Goal: Understand process/instructions: Learn how to perform a task or action

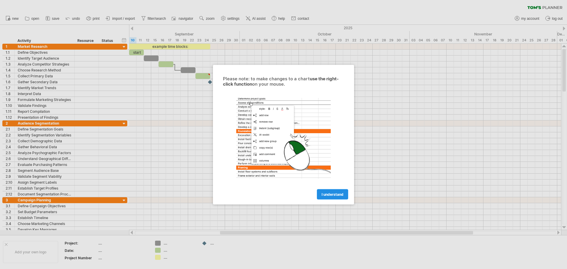
click at [329, 196] on link "I understand" at bounding box center [332, 194] width 31 height 10
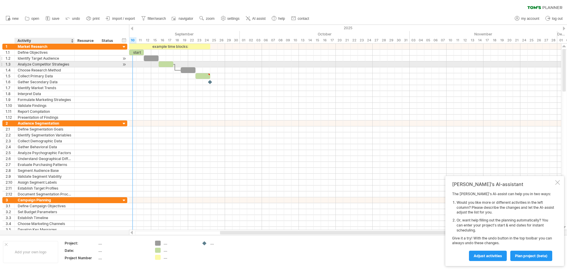
click at [45, 59] on div "Identify Target Audience" at bounding box center [45, 58] width 54 height 6
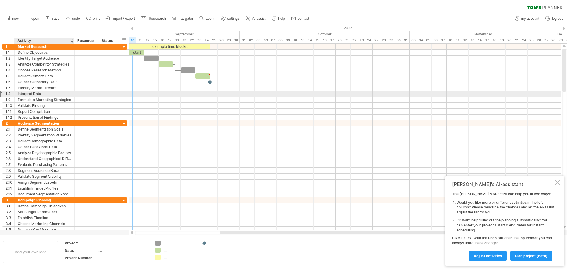
click at [48, 92] on div "Interpret Data" at bounding box center [45, 94] width 54 height 6
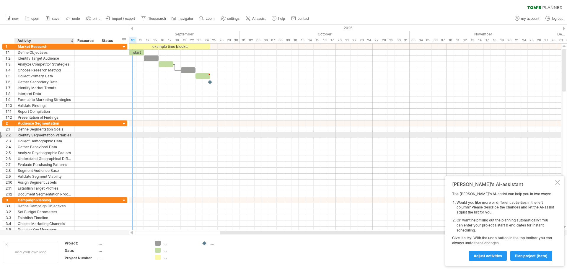
click at [53, 136] on div "Identify Segmentation Variables" at bounding box center [45, 135] width 54 height 6
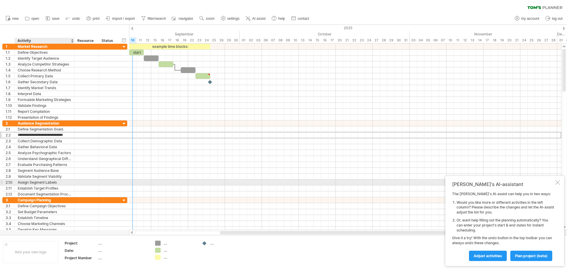
click at [58, 181] on div "Assign Segment Labels" at bounding box center [45, 182] width 54 height 6
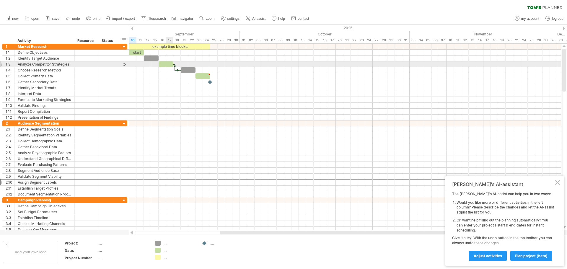
click at [169, 66] on div at bounding box center [166, 64] width 15 height 6
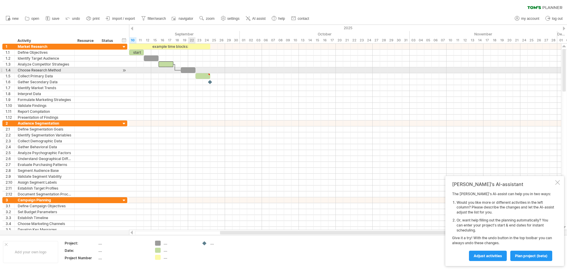
click at [189, 72] on div at bounding box center [188, 70] width 15 height 6
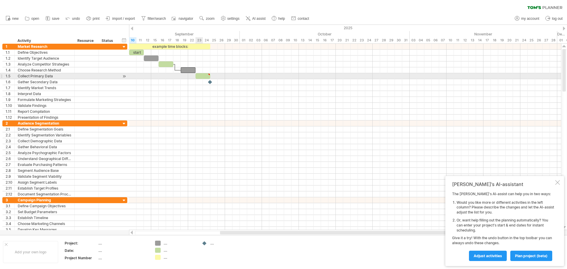
type textarea "**********"
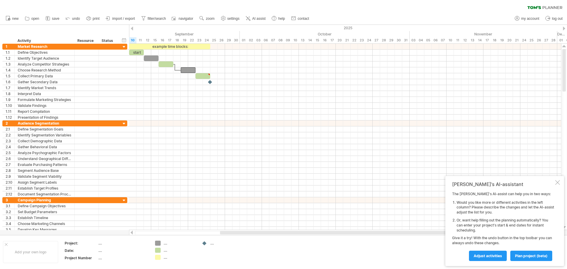
click at [74, 9] on div "clear filter reapply filter" at bounding box center [283, 6] width 567 height 12
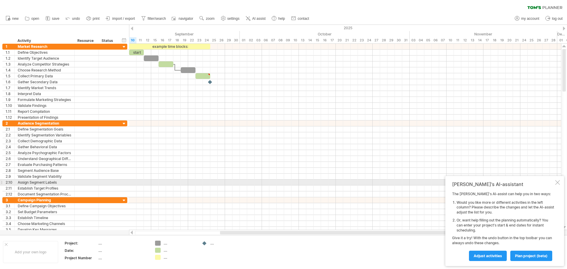
click at [556, 183] on div at bounding box center [557, 182] width 5 height 5
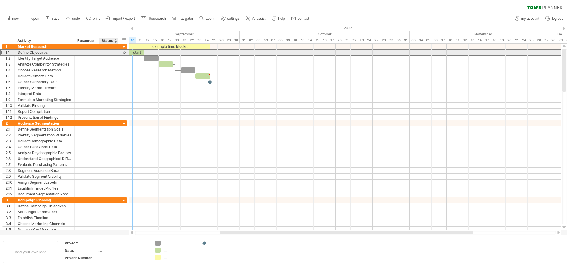
click at [104, 53] on div at bounding box center [108, 53] width 13 height 6
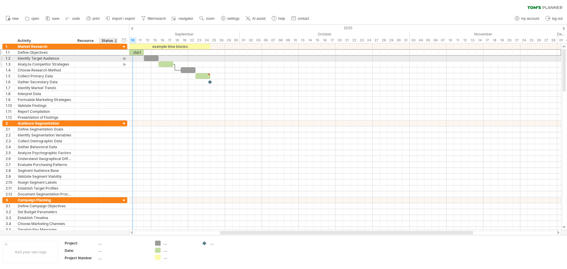
click at [119, 61] on div "**********" at bounding box center [64, 64] width 125 height 6
click at [125, 58] on div at bounding box center [124, 58] width 6 height 6
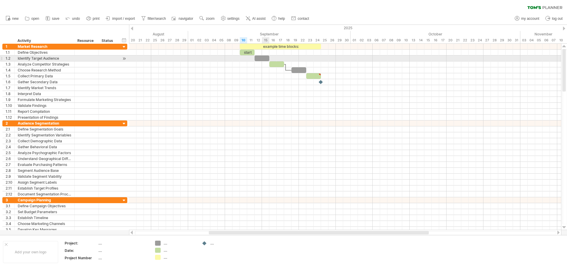
click at [262, 61] on div at bounding box center [345, 58] width 432 height 6
click at [262, 59] on div at bounding box center [261, 58] width 15 height 6
